Goal: Check status: Check status

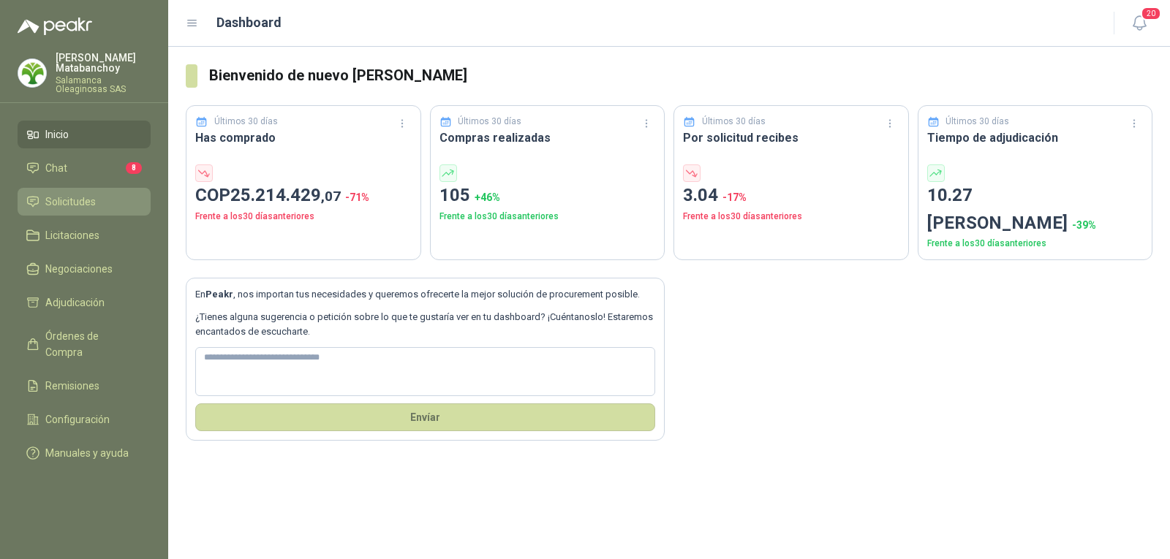
click at [72, 203] on span "Solicitudes" at bounding box center [70, 202] width 50 height 16
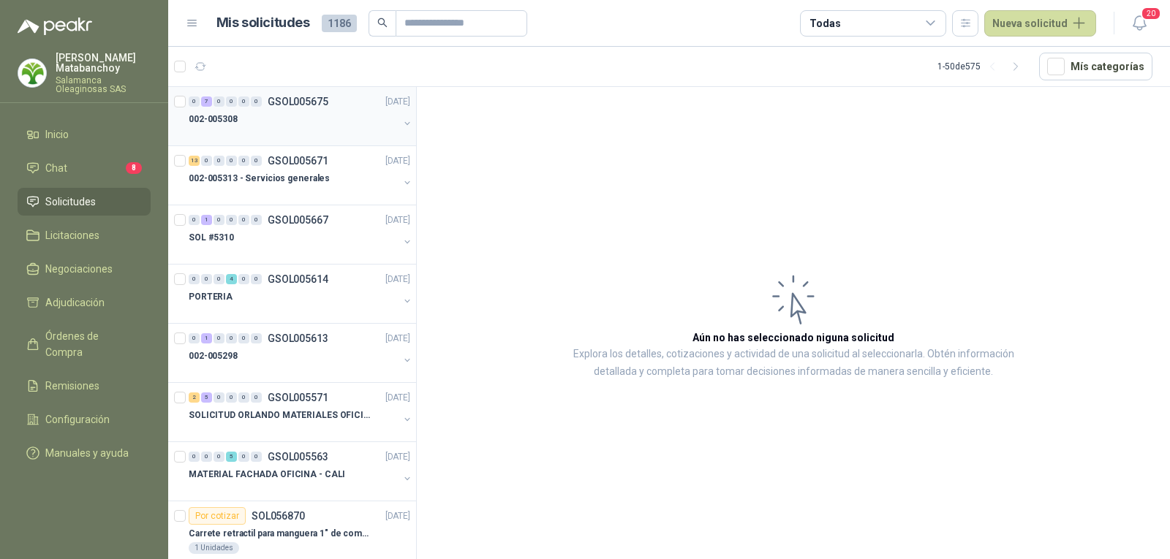
click at [291, 107] on div "0 7 0 0 0 0 GSOL005675 [DATE]" at bounding box center [301, 102] width 224 height 18
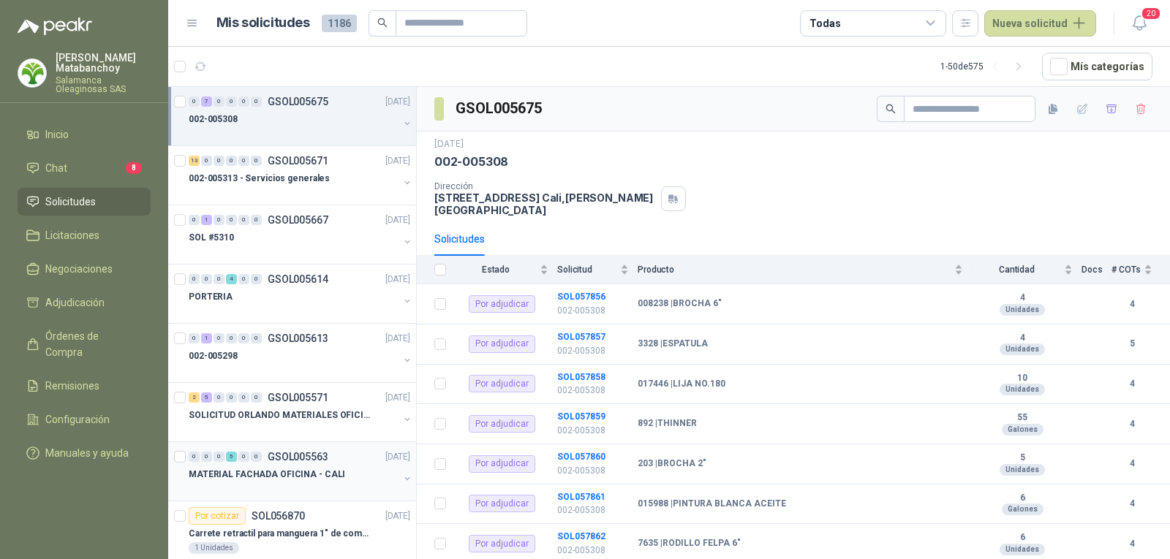
click at [291, 468] on p "MATERIAL FACHADA OFICINA - CALI" at bounding box center [267, 475] width 156 height 14
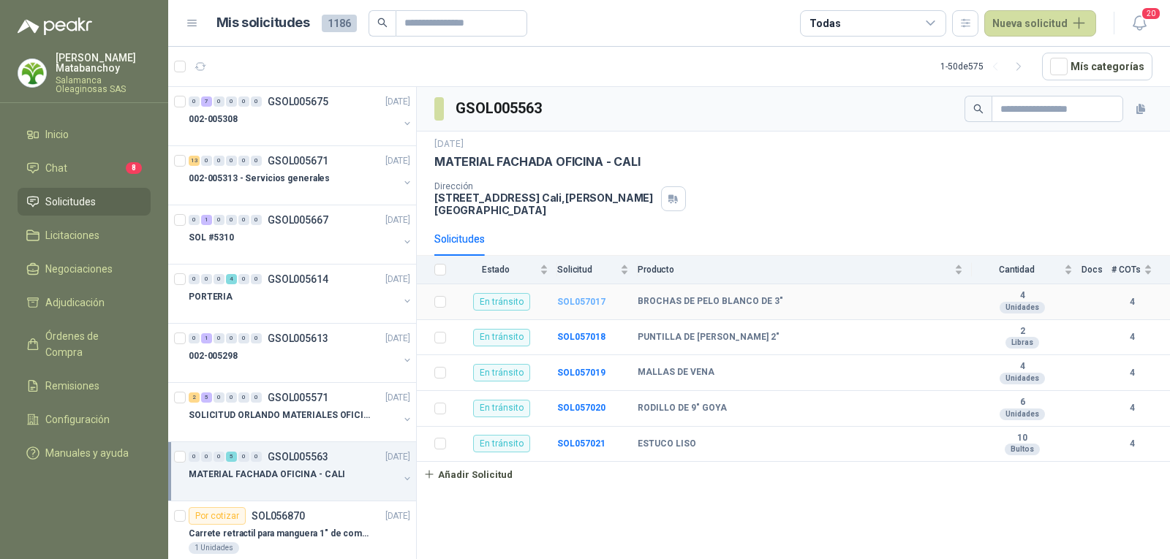
click at [584, 297] on b "SOL057017" at bounding box center [581, 302] width 48 height 10
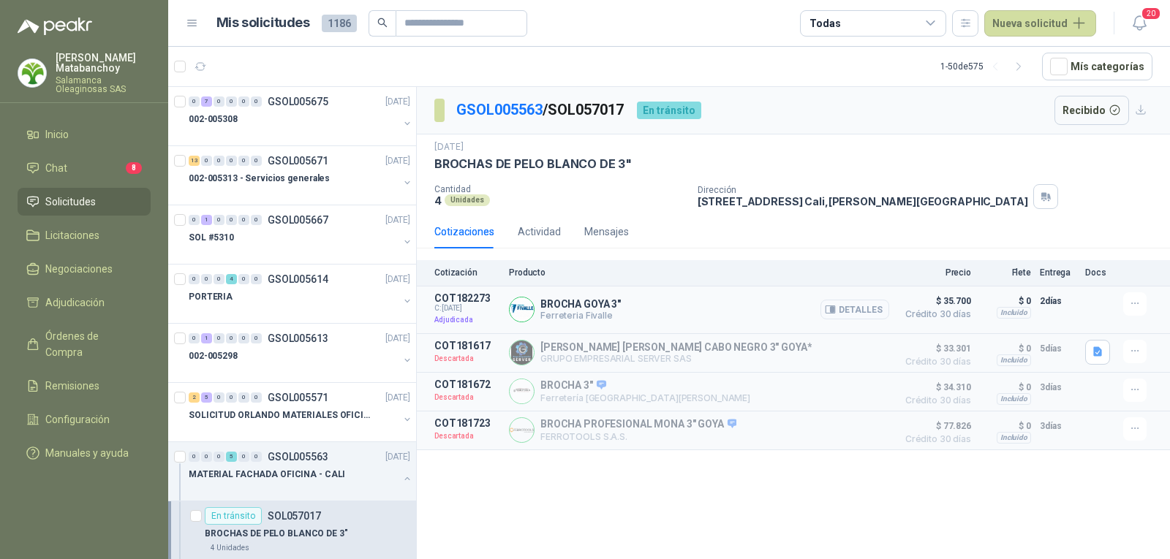
click at [864, 306] on button "Detalles" at bounding box center [854, 310] width 69 height 20
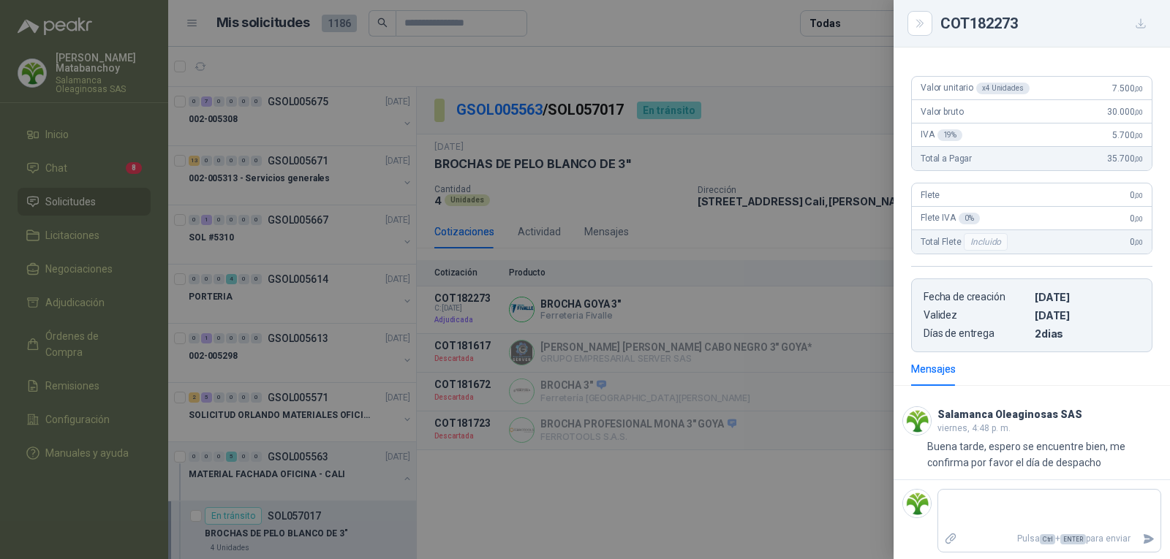
scroll to position [125, 0]
click at [688, 363] on div at bounding box center [585, 279] width 1170 height 559
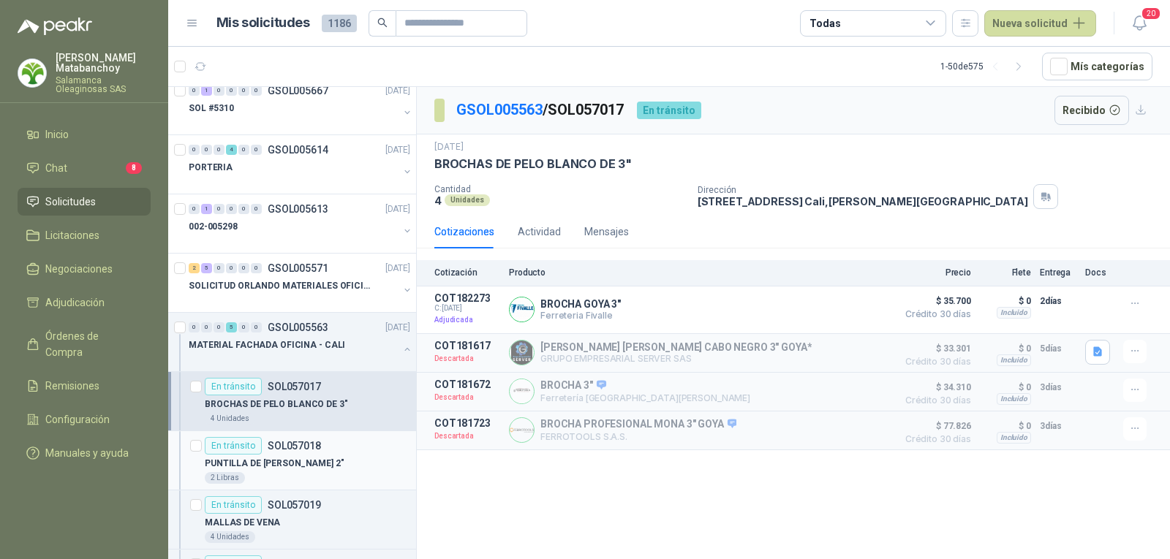
scroll to position [219, 0]
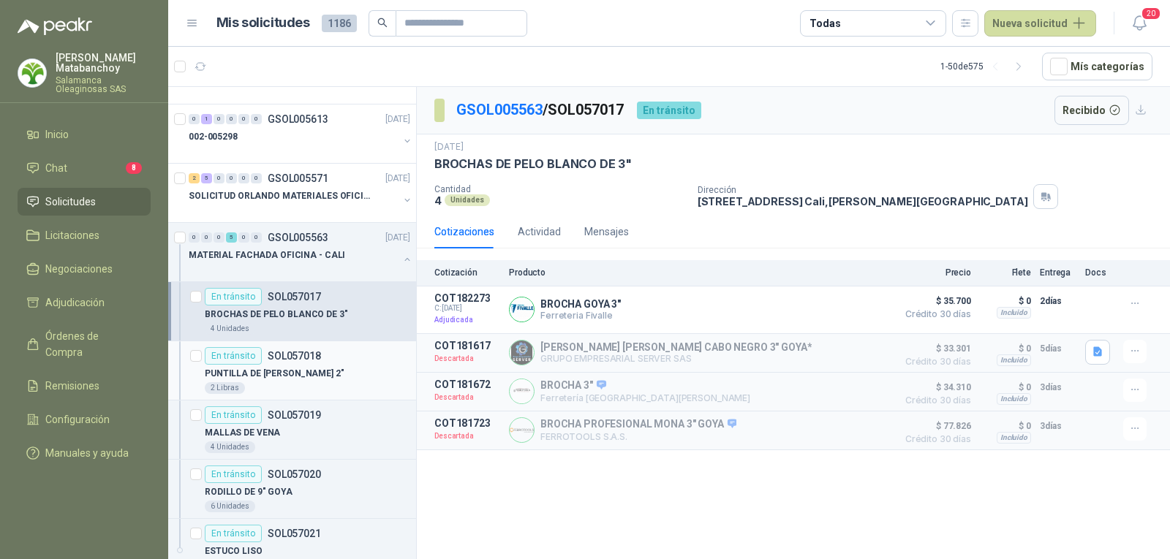
click at [296, 369] on p "PUNTILLA DE [PERSON_NAME] 2"" at bounding box center [275, 374] width 140 height 14
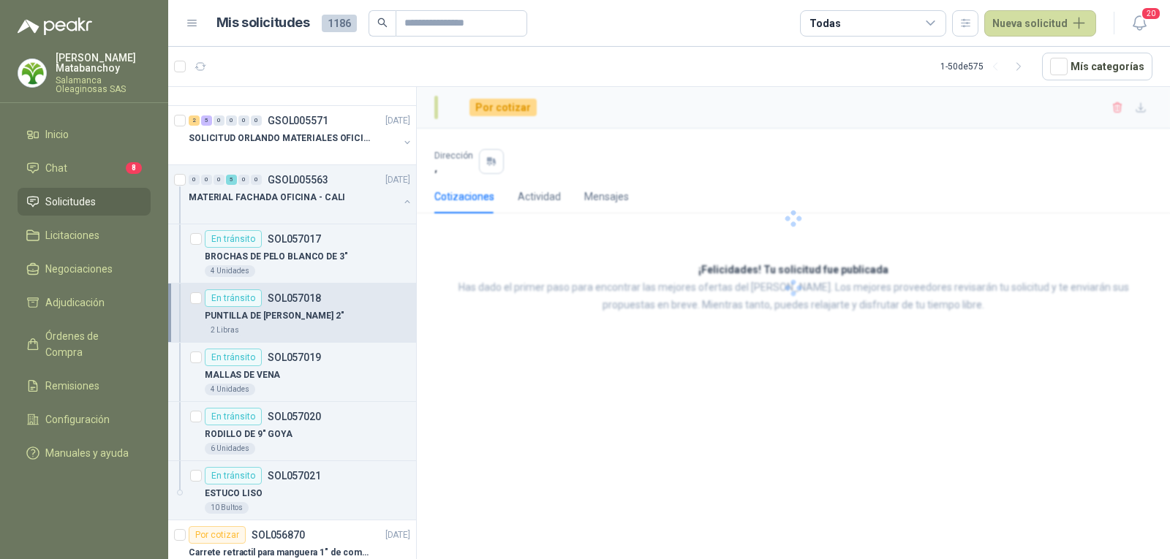
scroll to position [292, 0]
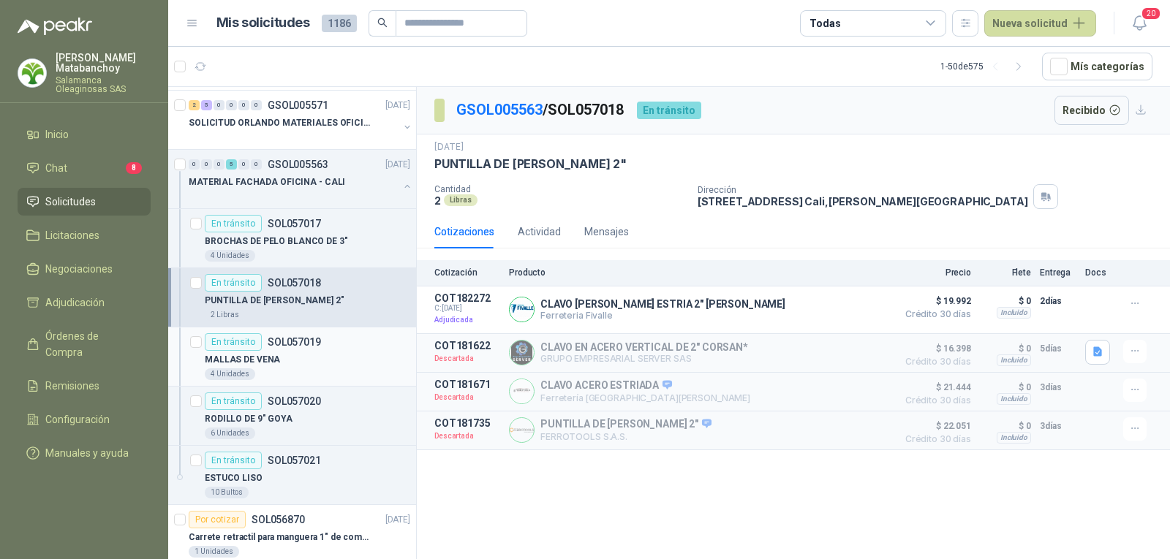
click at [298, 355] on div "MALLAS DE VENA" at bounding box center [307, 360] width 205 height 18
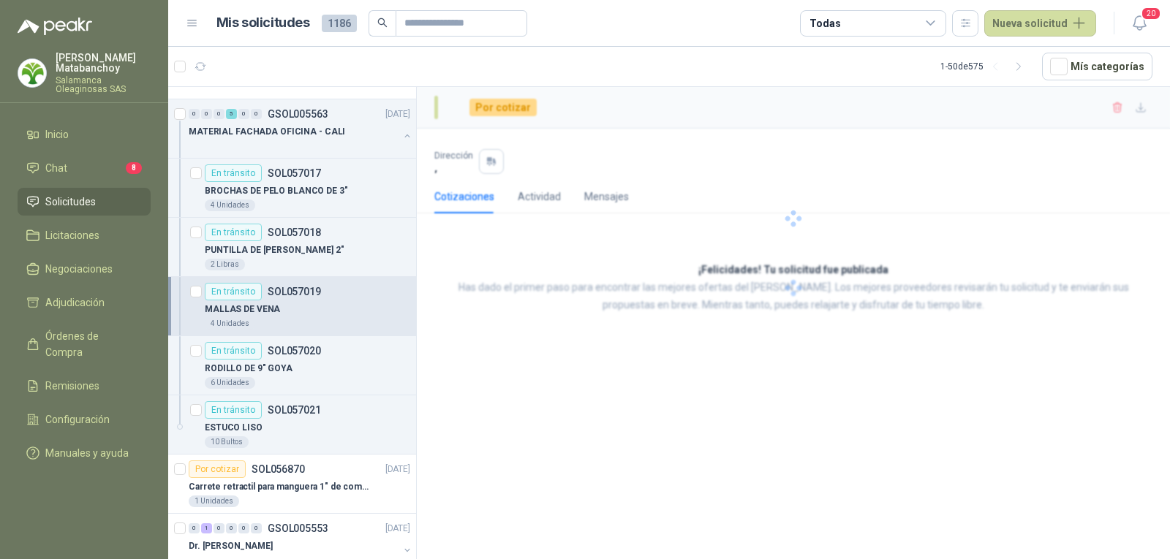
scroll to position [366, 0]
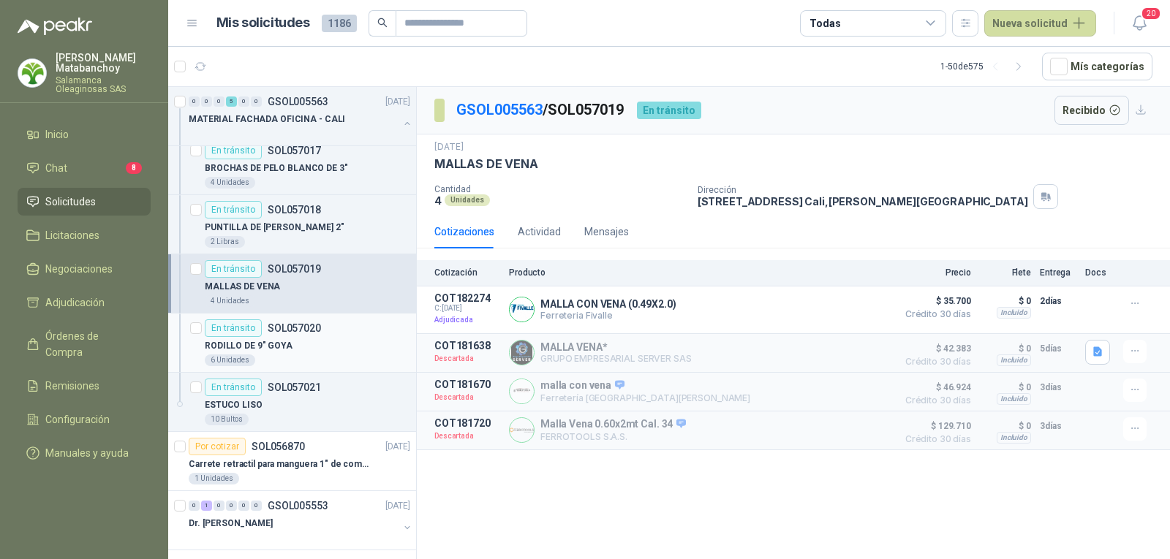
click at [302, 343] on div "RODILLO DE 9" GOYA" at bounding box center [307, 346] width 205 height 18
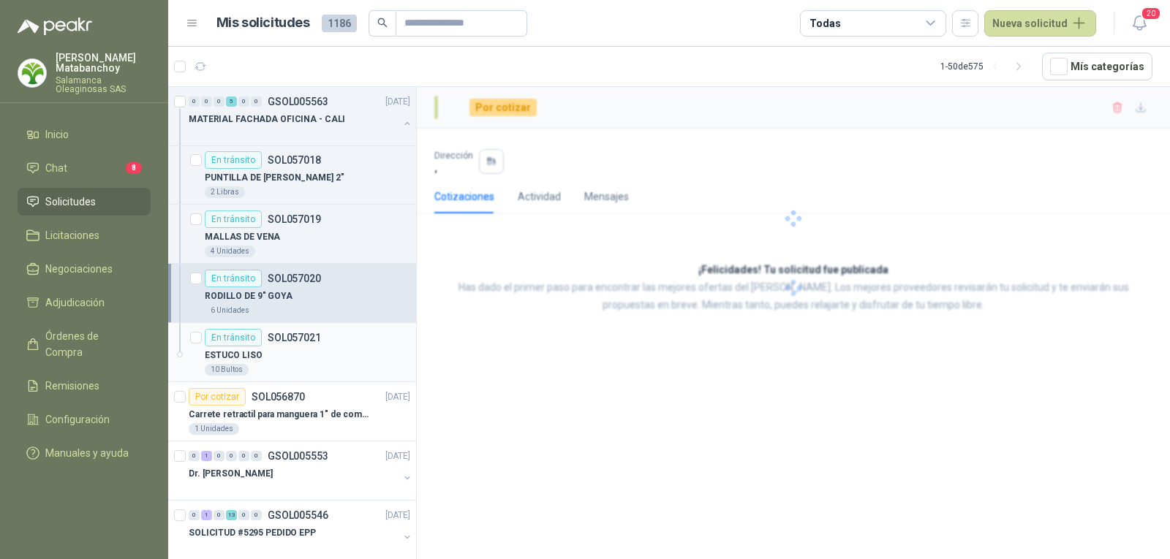
scroll to position [439, 0]
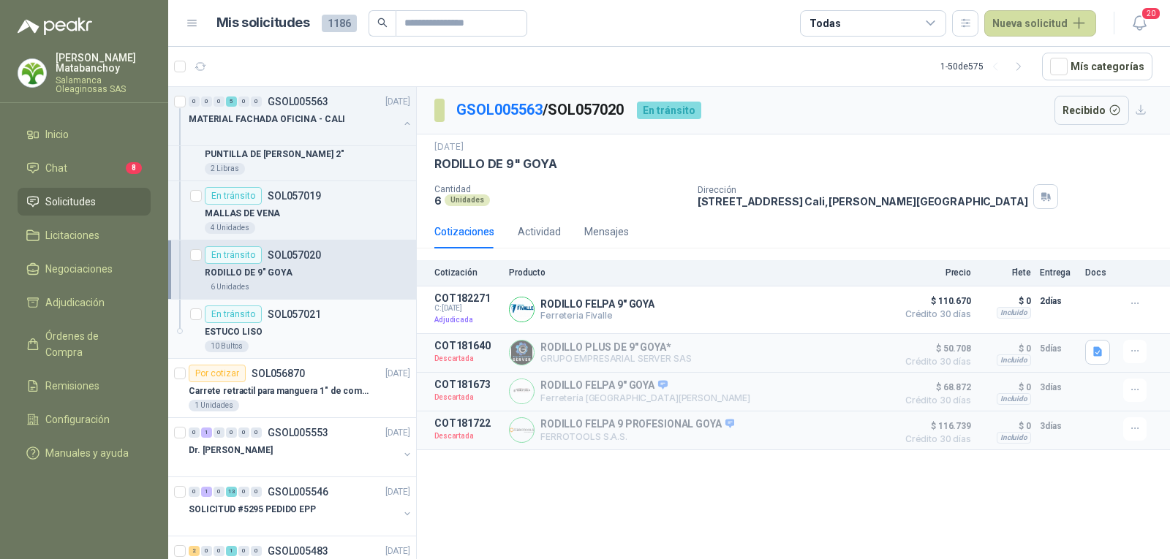
click at [306, 344] on div "10 Bultos" at bounding box center [307, 347] width 205 height 12
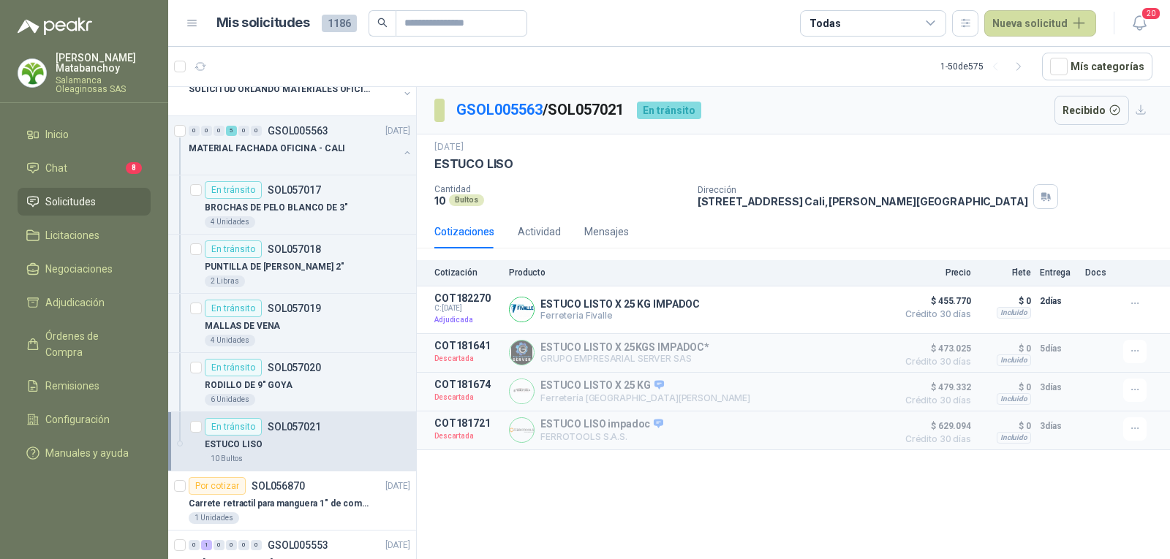
scroll to position [219, 0]
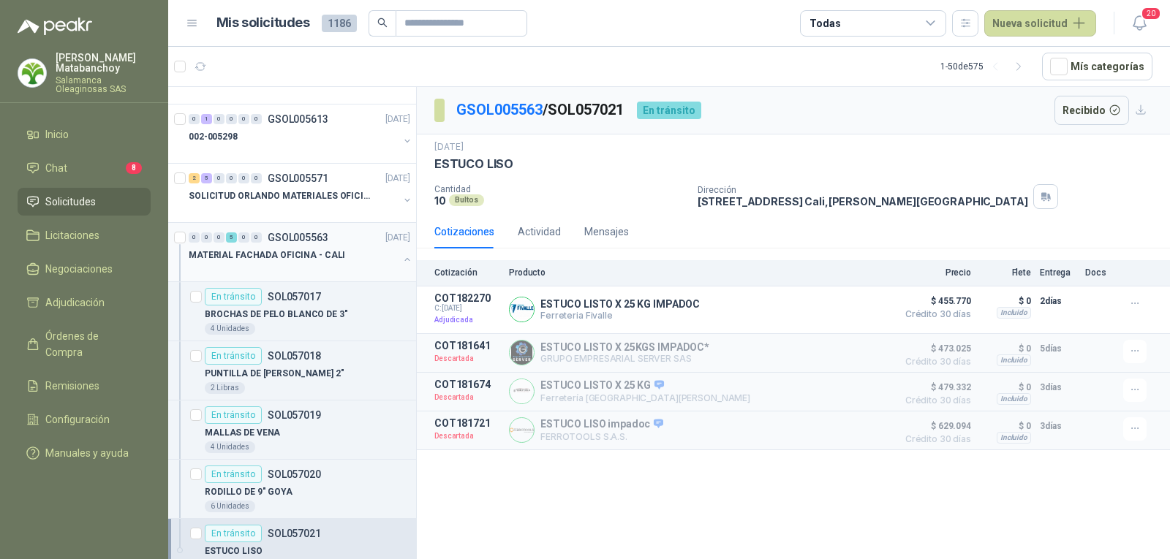
click at [319, 249] on p "MATERIAL FACHADA OFICINA - CALI" at bounding box center [267, 256] width 156 height 14
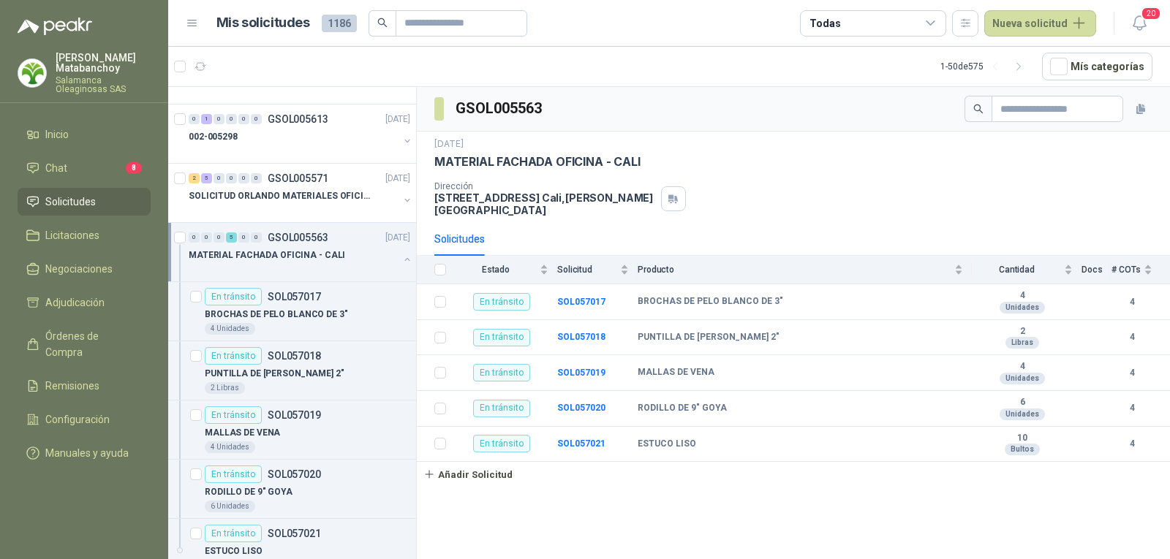
click at [401, 260] on button "button" at bounding box center [407, 260] width 12 height 12
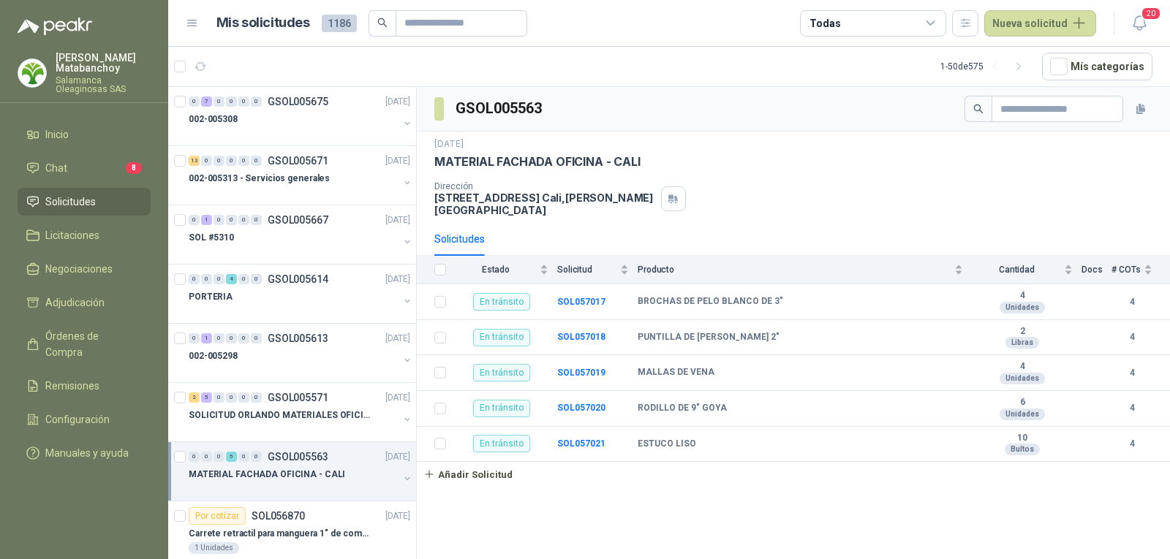
click at [97, 211] on link "Solicitudes" at bounding box center [84, 202] width 133 height 28
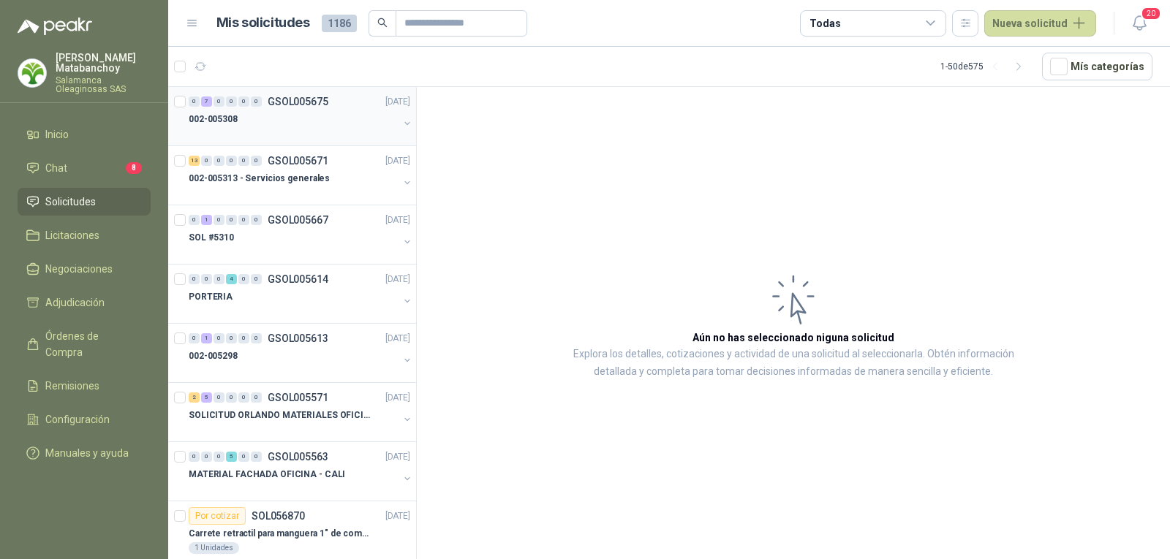
click at [322, 124] on div "002-005308" at bounding box center [294, 119] width 210 height 18
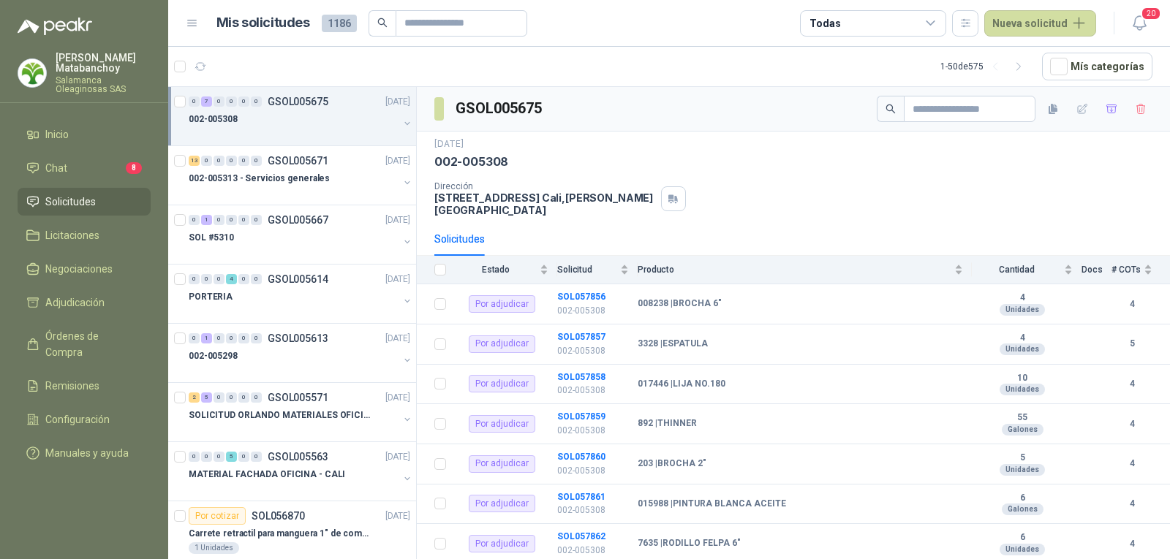
click at [89, 200] on span "Solicitudes" at bounding box center [70, 202] width 50 height 16
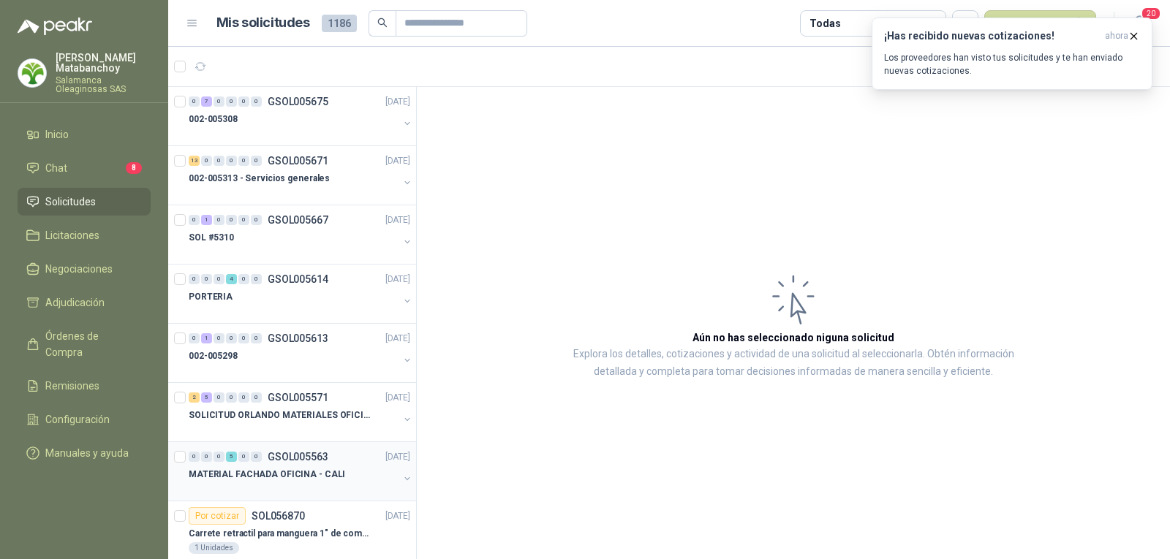
click at [236, 487] on div at bounding box center [294, 489] width 210 height 12
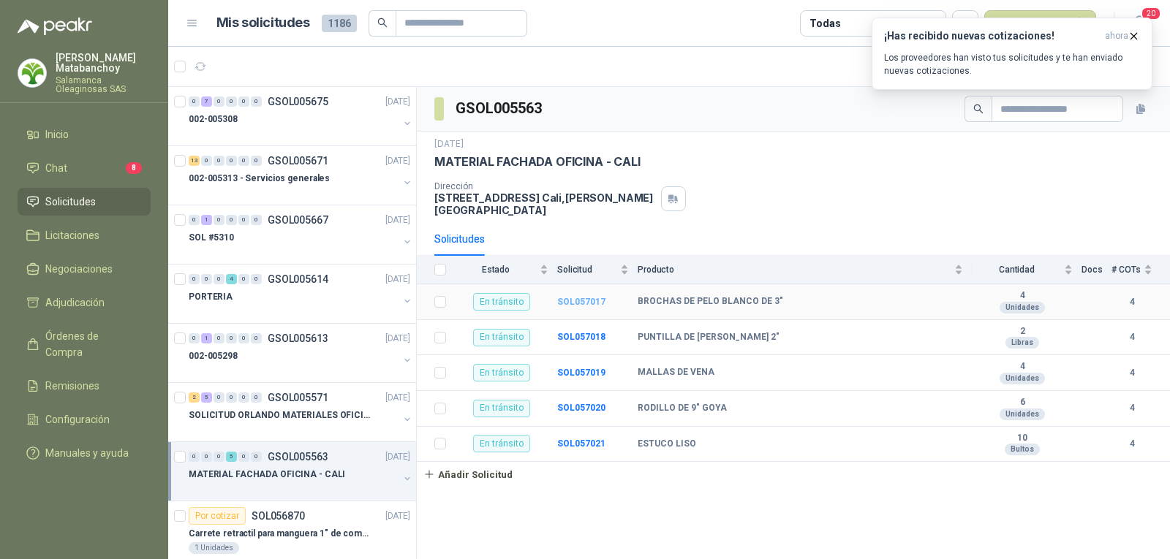
click at [575, 297] on b "SOL057017" at bounding box center [581, 302] width 48 height 10
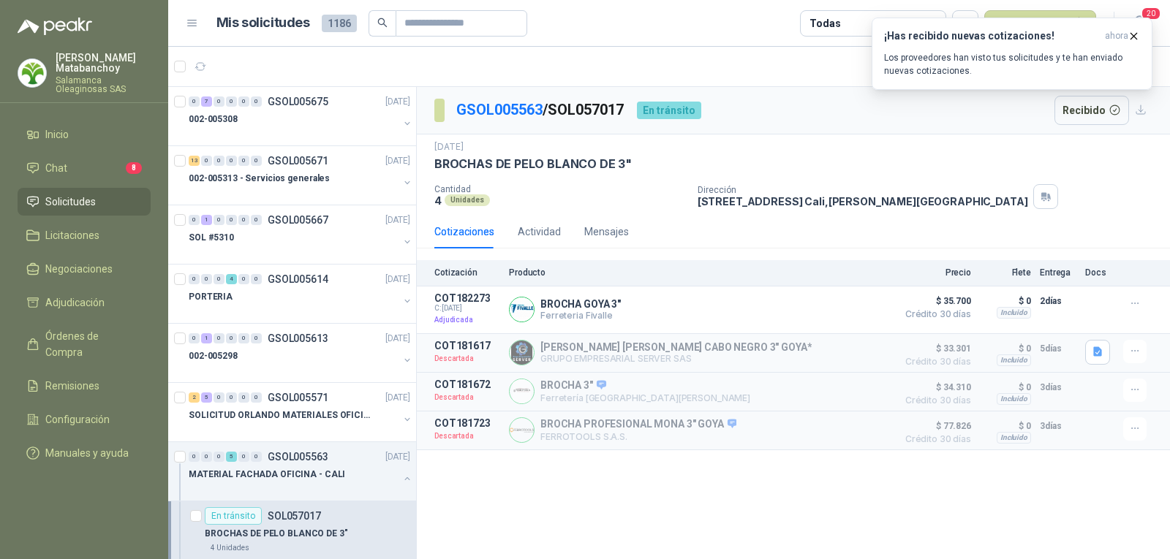
click at [104, 198] on li "Solicitudes" at bounding box center [84, 202] width 116 height 16
